Goal: Check status: Check status

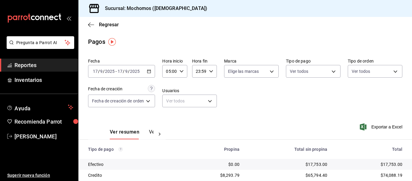
click at [212, 71] on \(Stroke\) "button" at bounding box center [211, 71] width 4 height 2
click at [198, 88] on span "04" at bounding box center [198, 86] width 2 height 5
type input "04:59"
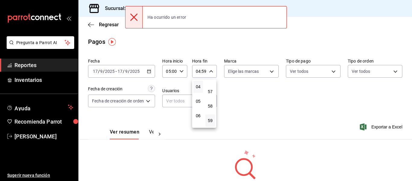
click at [150, 72] on div at bounding box center [206, 90] width 412 height 181
click at [150, 72] on icon "button" at bounding box center [149, 71] width 4 height 4
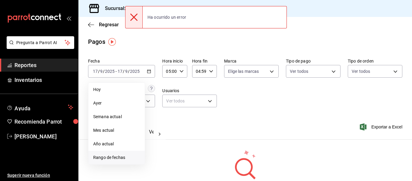
click at [101, 156] on span "Rango de fechas" at bounding box center [116, 157] width 47 height 6
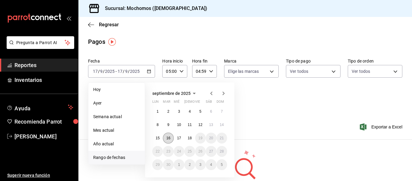
click at [172, 138] on button "16" at bounding box center [168, 138] width 11 height 11
click at [177, 138] on button "17" at bounding box center [179, 138] width 11 height 11
type input "00:00"
type input "23:59"
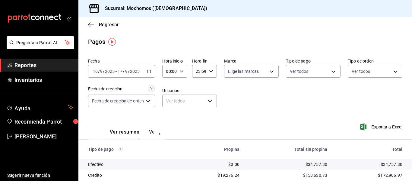
click at [151, 70] on icon "button" at bounding box center [149, 71] width 4 height 4
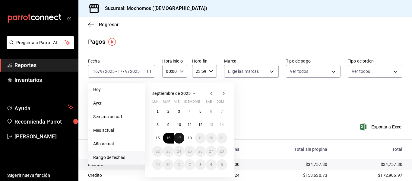
click at [180, 137] on abbr "17" at bounding box center [179, 138] width 4 height 4
click at [189, 138] on abbr "18" at bounding box center [190, 138] width 4 height 4
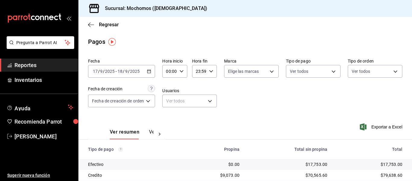
scroll to position [86, 0]
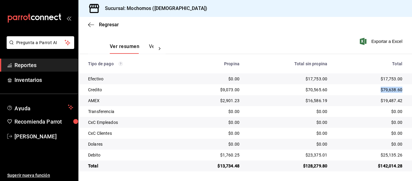
drag, startPoint x: 376, startPoint y: 90, endPoint x: 402, endPoint y: 93, distance: 26.5
click at [402, 93] on td "$79,638.60" at bounding box center [372, 89] width 80 height 11
copy div "$79,638.60"
drag, startPoint x: 371, startPoint y: 155, endPoint x: 402, endPoint y: 156, distance: 30.8
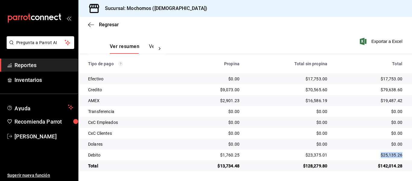
click at [402, 156] on td "$25,135.26" at bounding box center [372, 154] width 80 height 11
copy div "$25,135.26"
